Goal: Find contact information: Find contact information

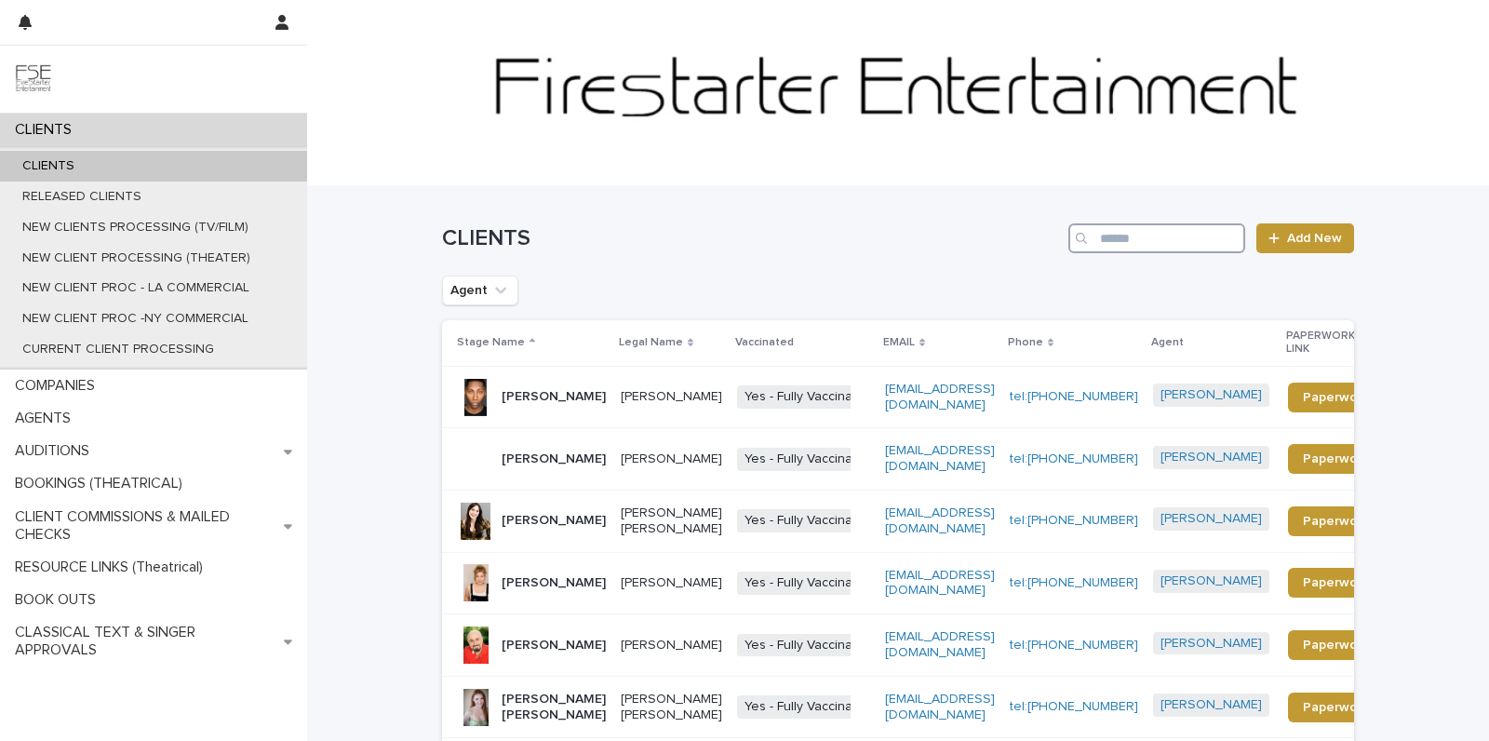
click at [1148, 224] on input "Search" at bounding box center [1156, 238] width 177 height 30
type input "********"
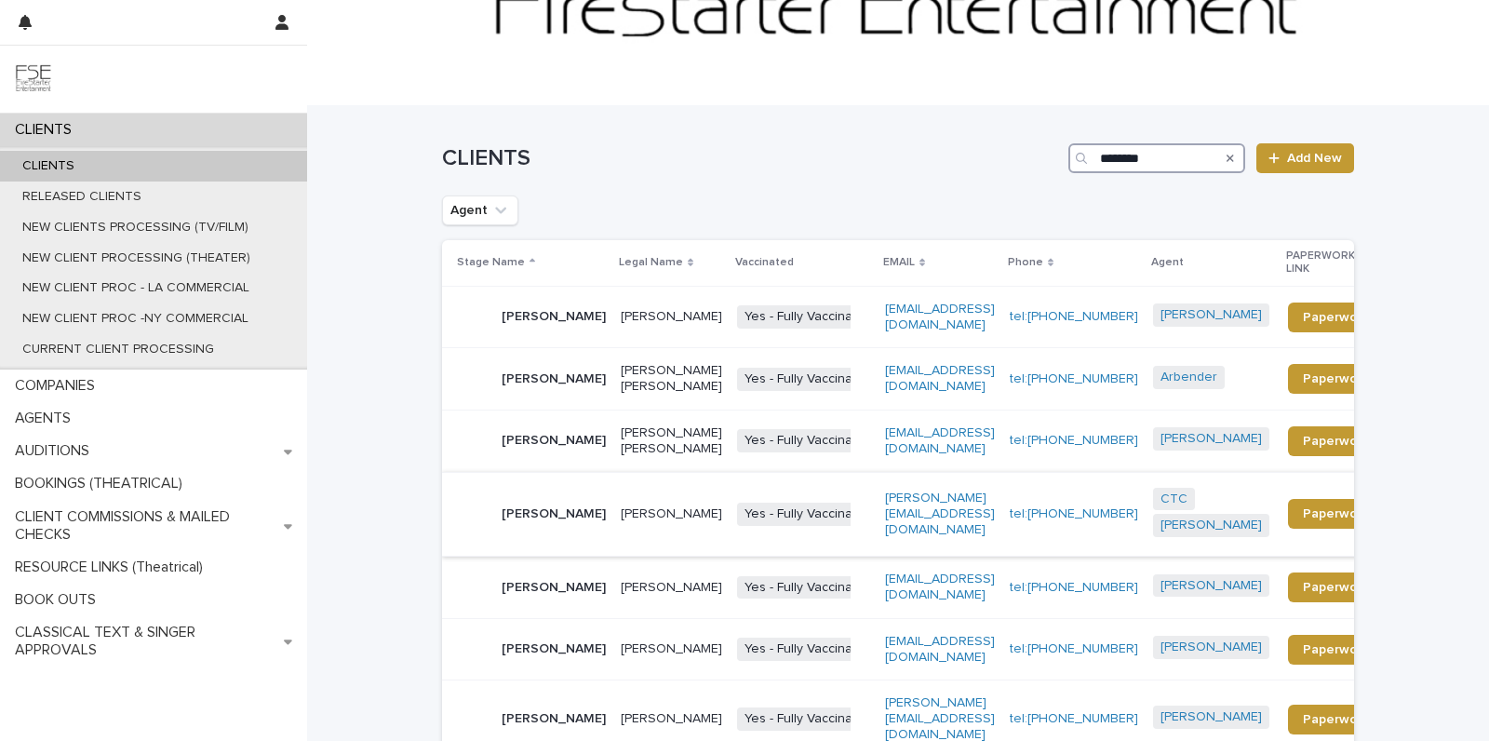
scroll to position [261, 0]
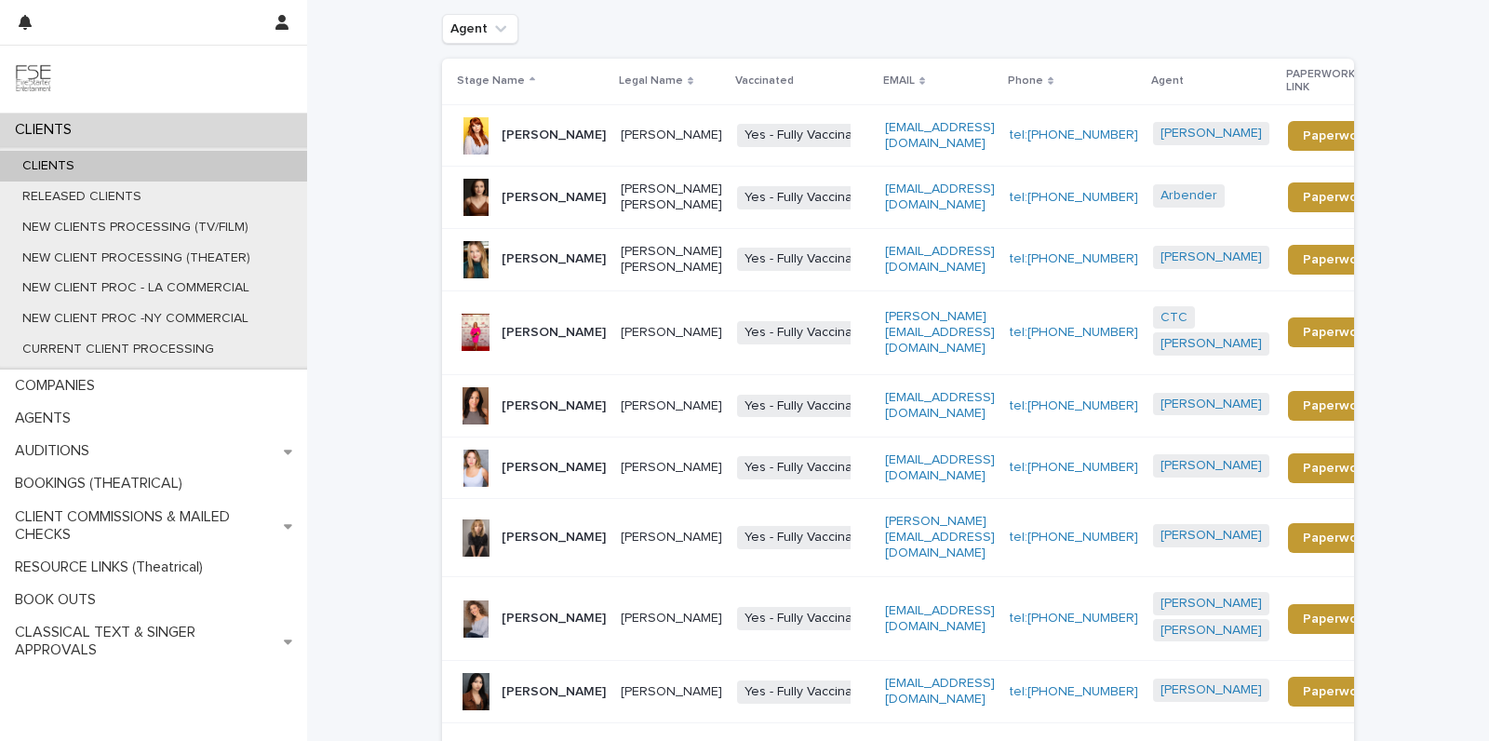
click at [634, 529] on p "[PERSON_NAME]" at bounding box center [671, 537] width 101 height 16
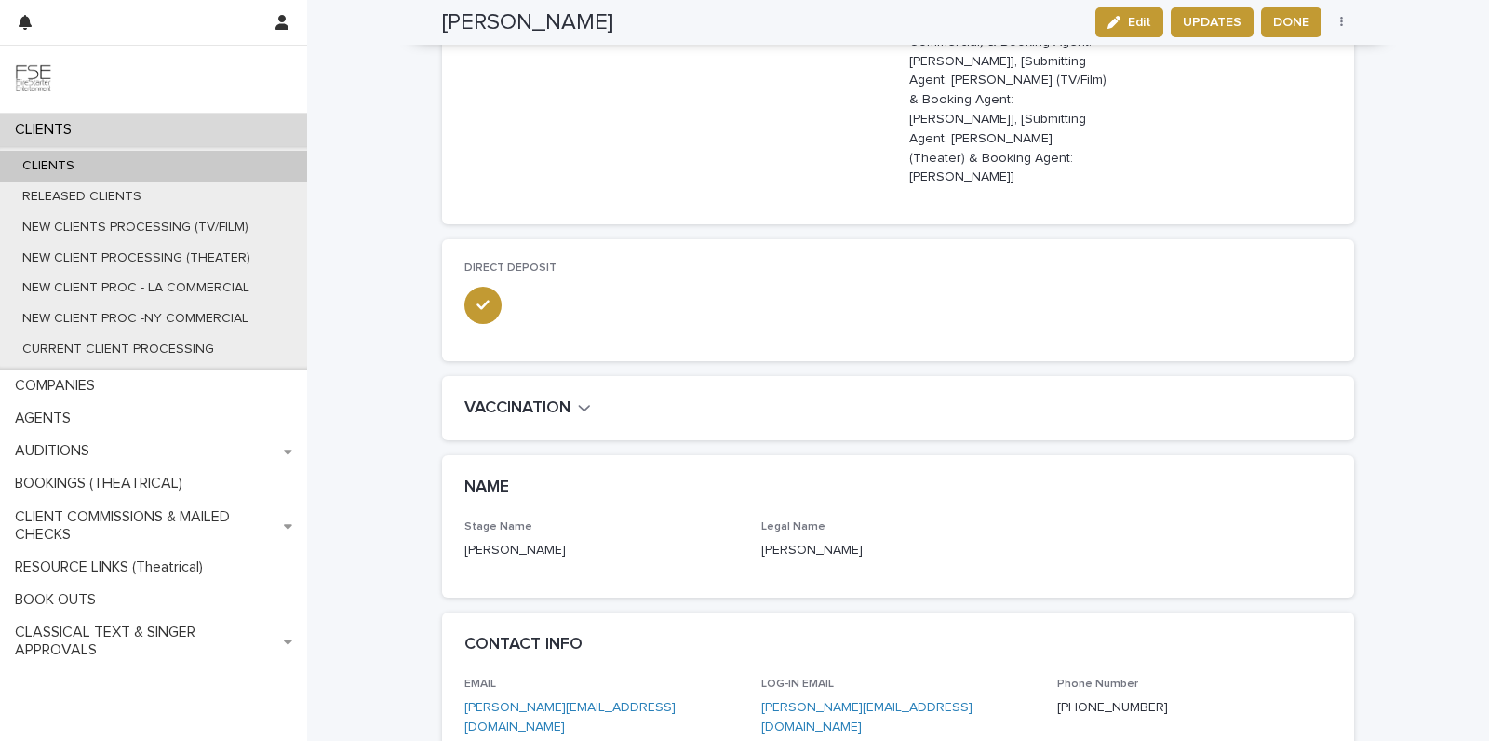
scroll to position [715, 0]
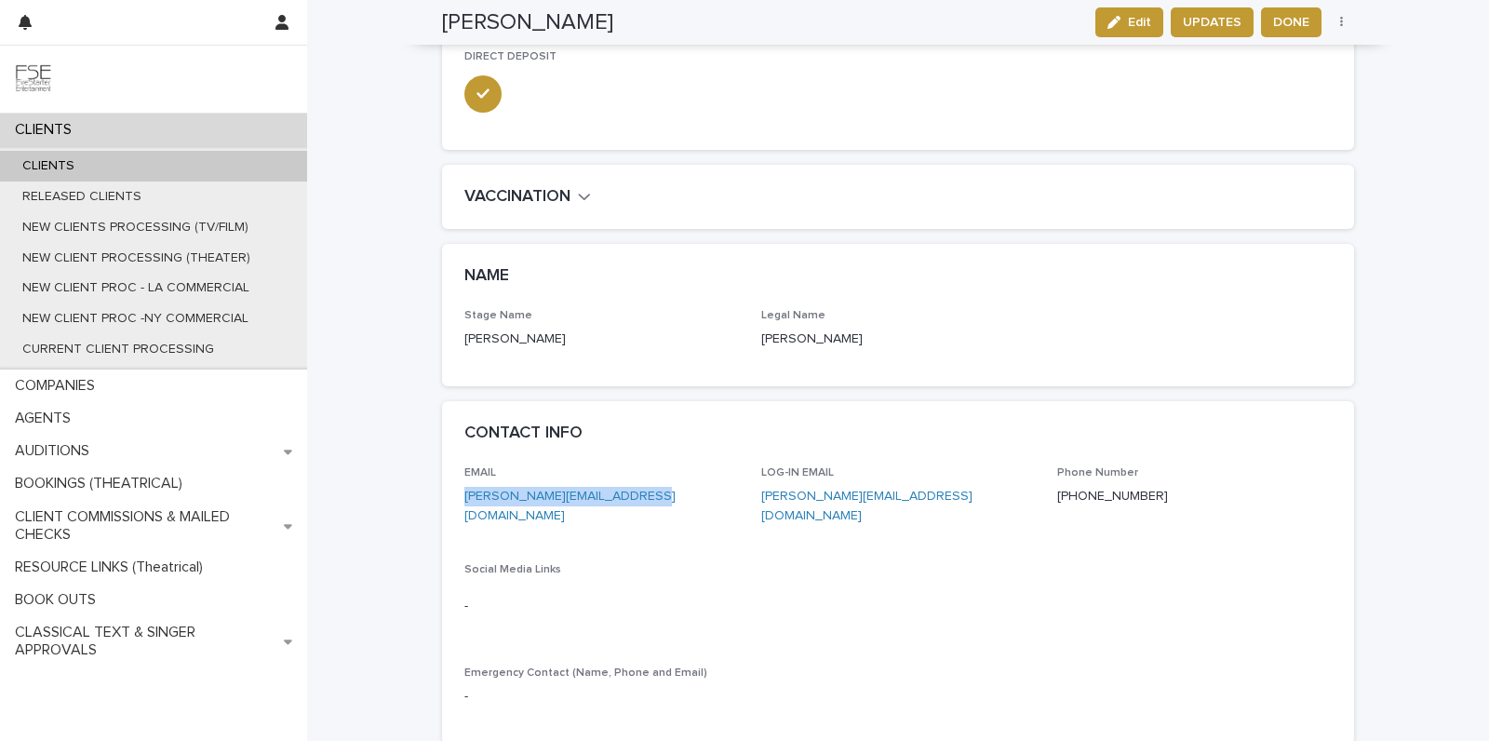
drag, startPoint x: 651, startPoint y: 417, endPoint x: 463, endPoint y: 418, distance: 187.9
click at [464, 487] on p "[PERSON_NAME][EMAIL_ADDRESS][DOMAIN_NAME]" at bounding box center [601, 506] width 274 height 39
copy link "[PERSON_NAME][EMAIL_ADDRESS][DOMAIN_NAME]"
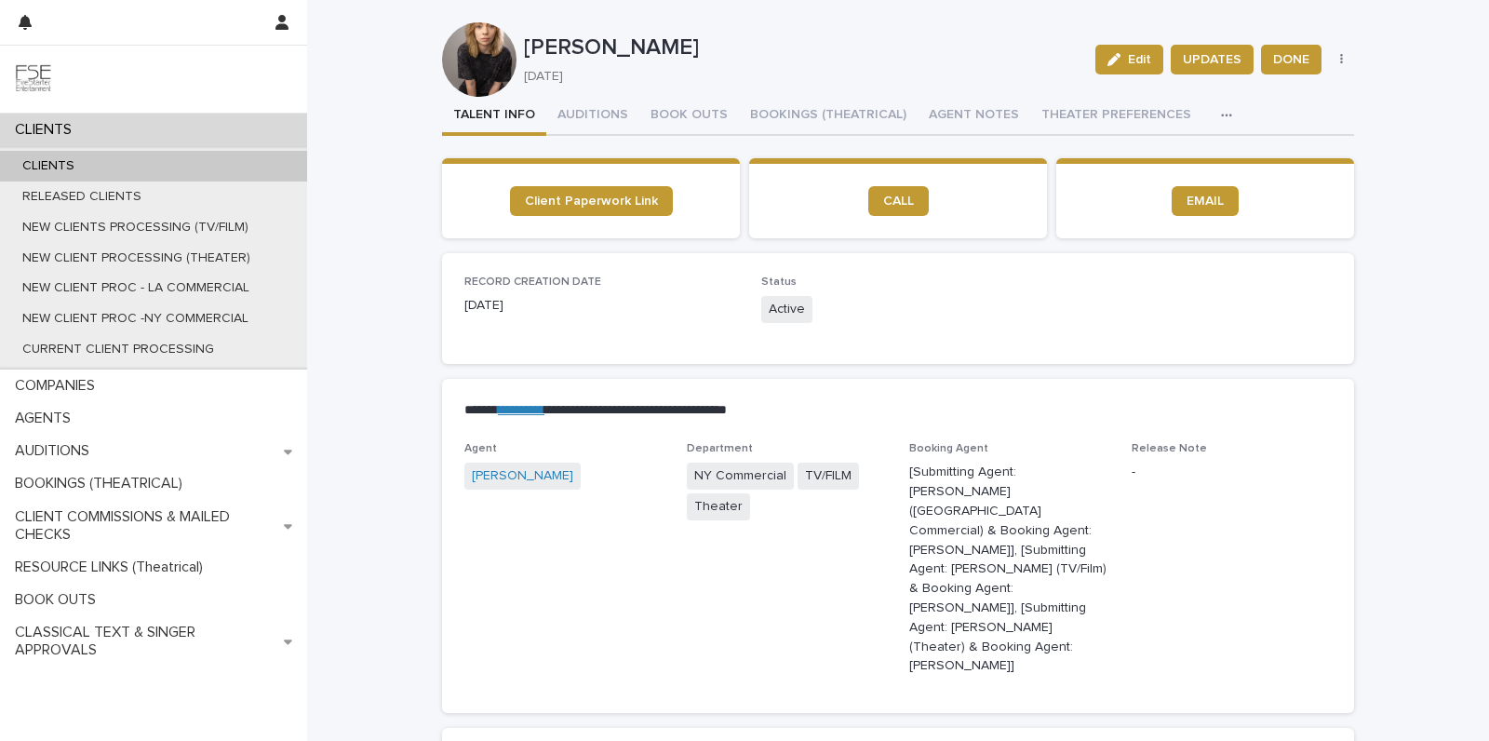
scroll to position [20, 0]
